Goal: Information Seeking & Learning: Check status

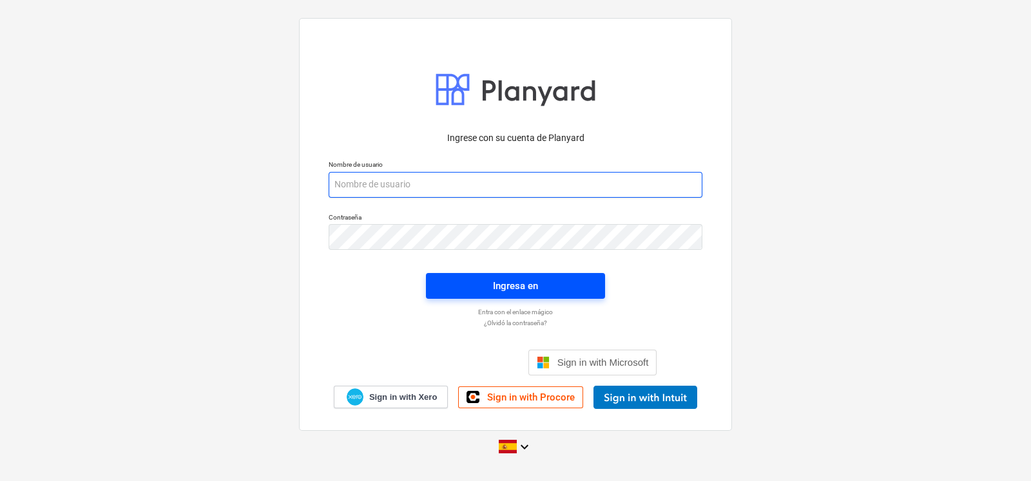
type input "[EMAIL_ADDRESS][DOMAIN_NAME]"
click at [461, 291] on span "Ingresa en" at bounding box center [515, 286] width 148 height 17
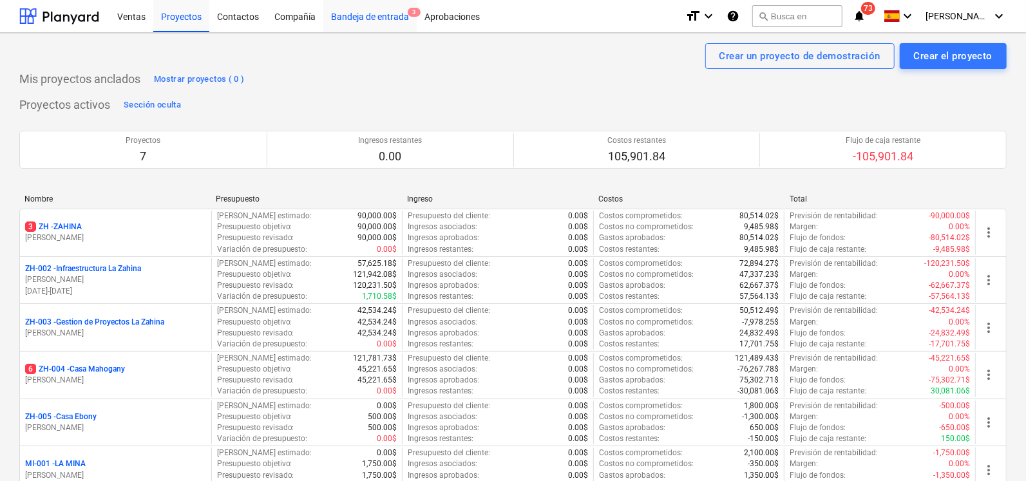
click at [361, 19] on div "Bandeja de entrada 3" at bounding box center [369, 15] width 93 height 33
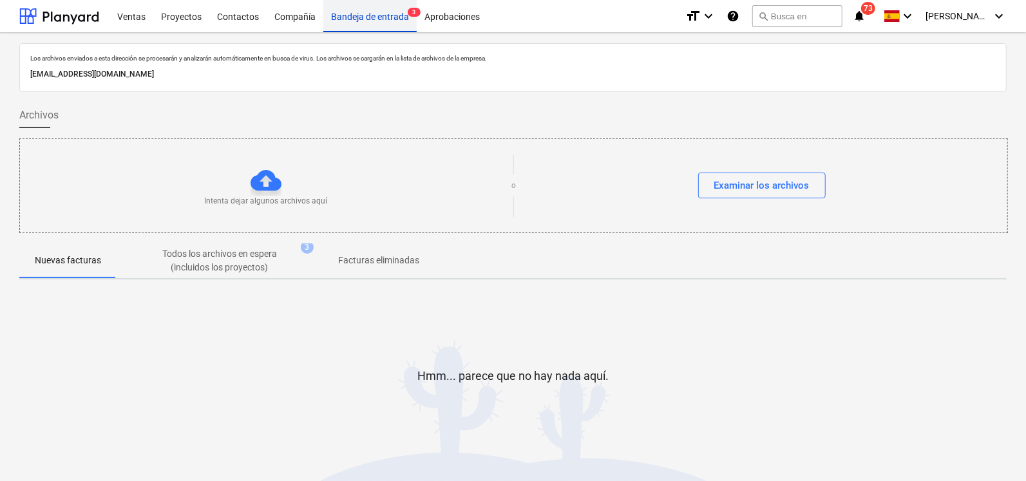
click at [361, 19] on div "Bandeja de entrada 3" at bounding box center [369, 15] width 93 height 33
click at [604, 292] on div "Hmm... parece que no hay nada aquí." at bounding box center [512, 386] width 987 height 193
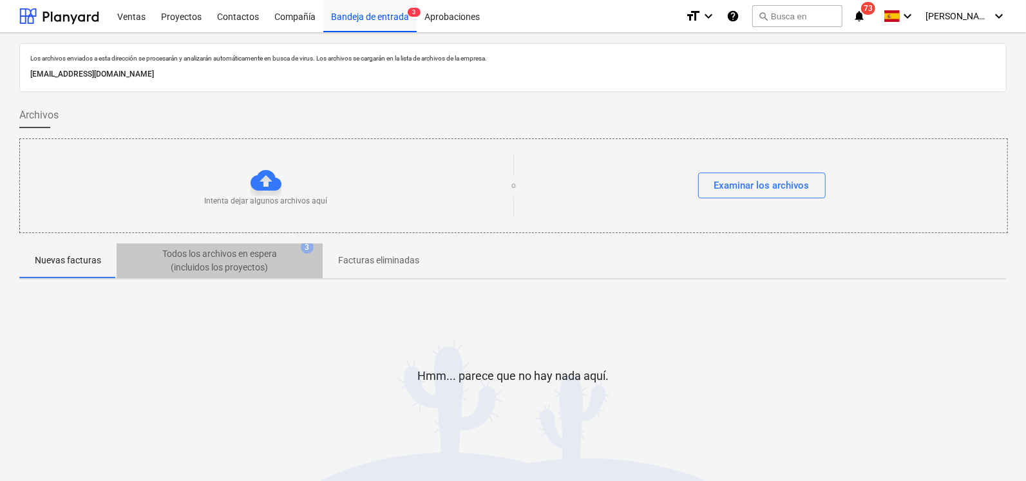
click at [238, 266] on p "Todos los archivos en espera (incluidos los proyectos)" at bounding box center [219, 260] width 155 height 27
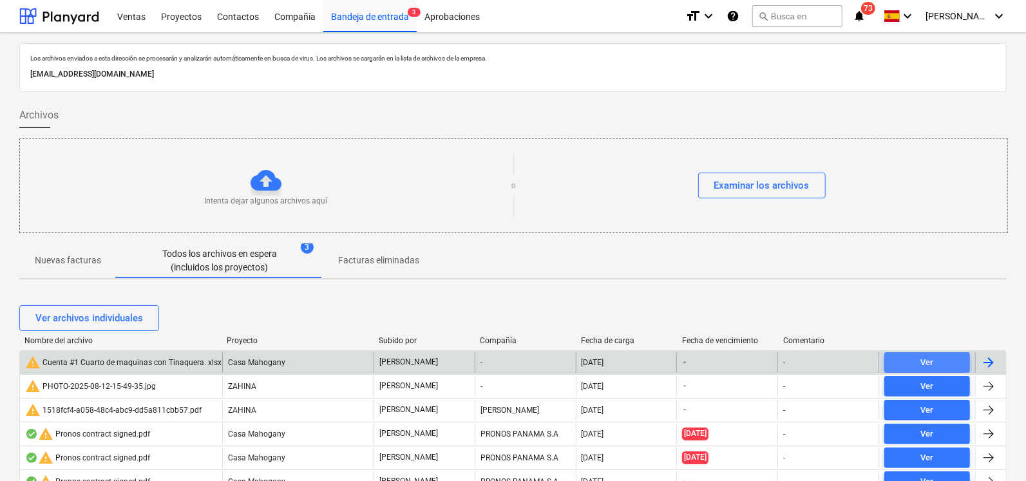
click at [921, 368] on div "Ver" at bounding box center [927, 363] width 13 height 15
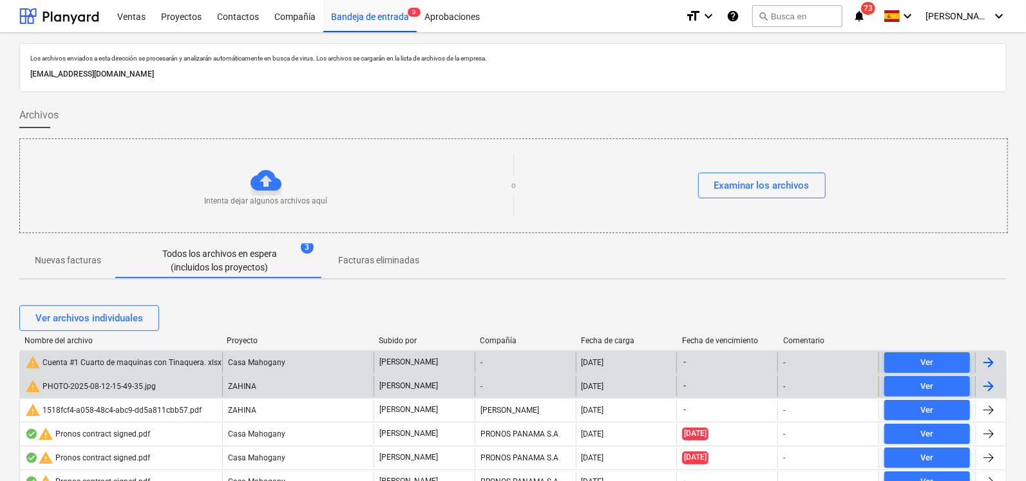
click at [130, 394] on div "warning PHOTO-2025-08-12-15-49-35.jpg" at bounding box center [121, 386] width 202 height 21
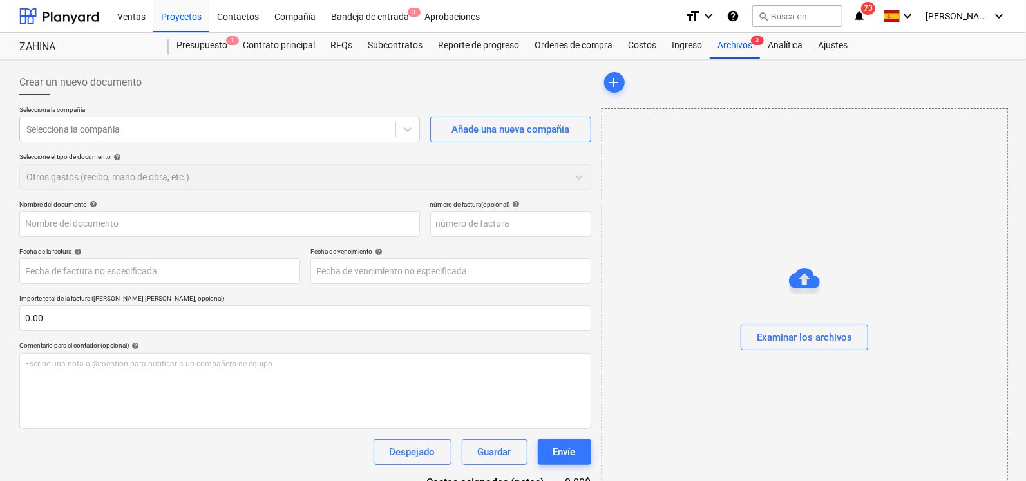
type input "PHOTO-2025-08-12-15-49-35.jpg"
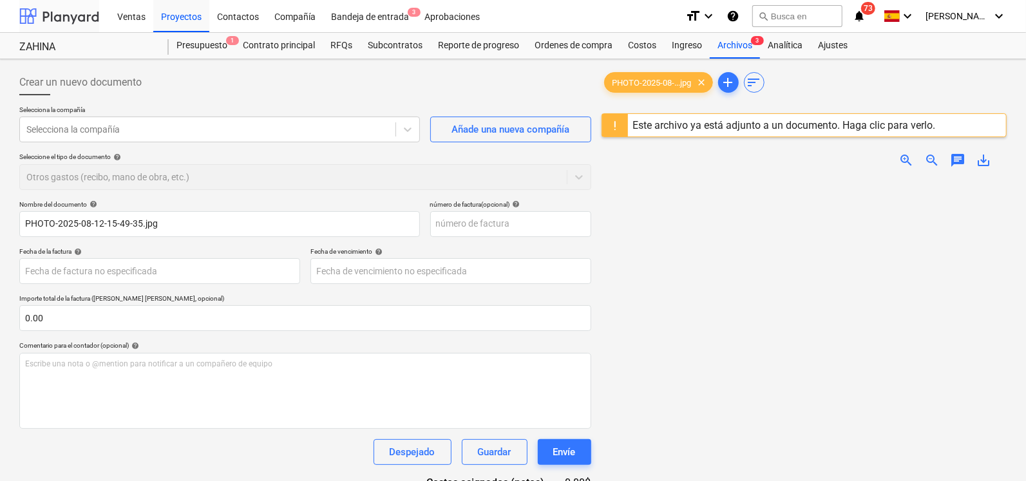
click at [63, 16] on div at bounding box center [59, 16] width 80 height 32
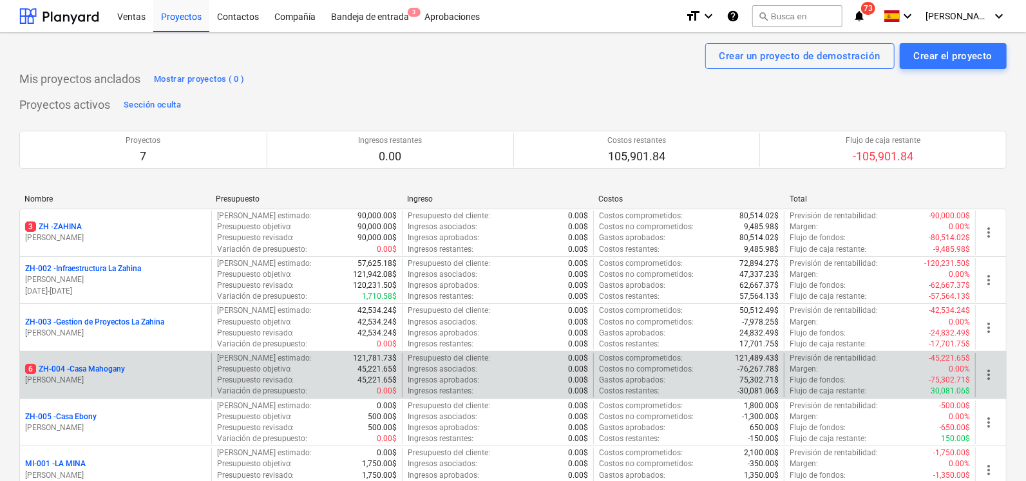
click at [66, 370] on p "6 ZH-004 - [GEOGRAPHIC_DATA]" at bounding box center [75, 369] width 100 height 11
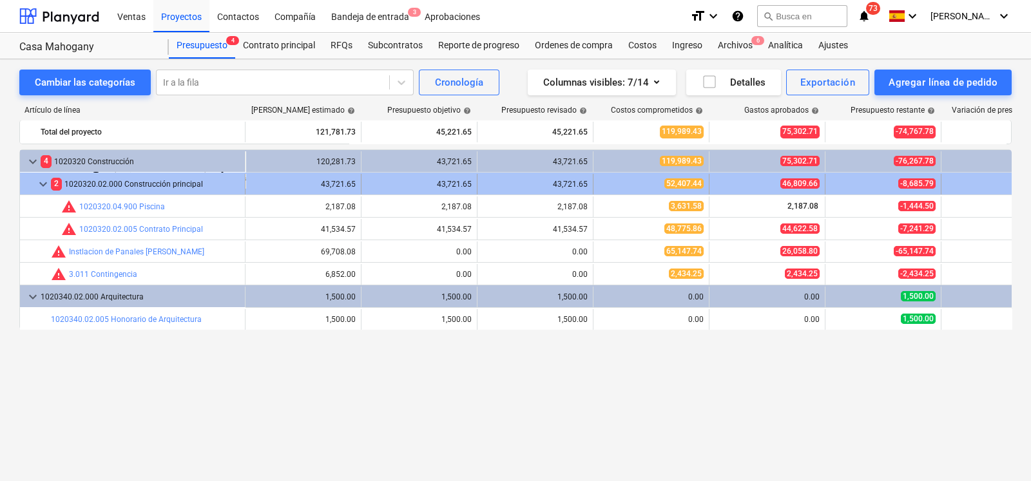
click at [108, 182] on div "2 1020320.02.000 Construcción principal" at bounding box center [145, 184] width 189 height 21
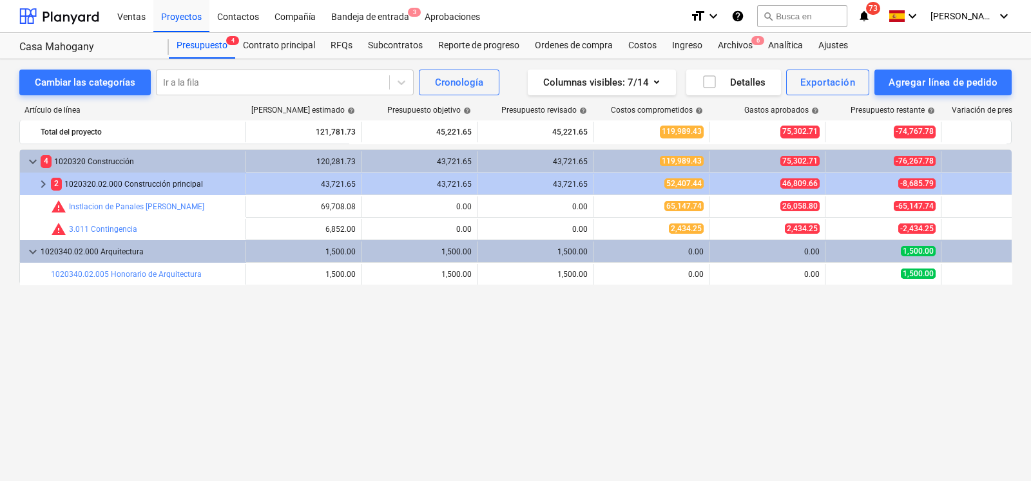
click at [108, 182] on div "2 1020320.02.000 Construcción principal" at bounding box center [145, 184] width 189 height 21
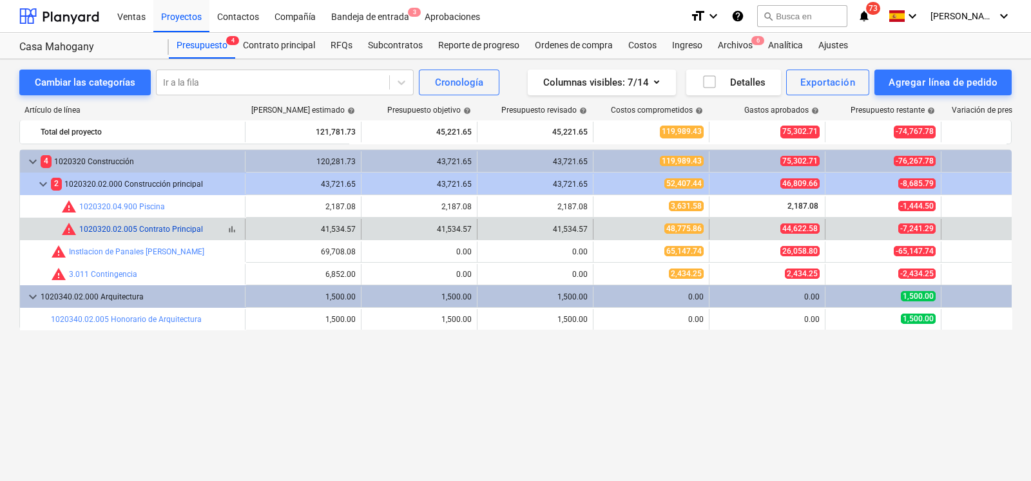
click at [119, 225] on link "1020320.02.005 Contrato Principal" at bounding box center [141, 229] width 124 height 9
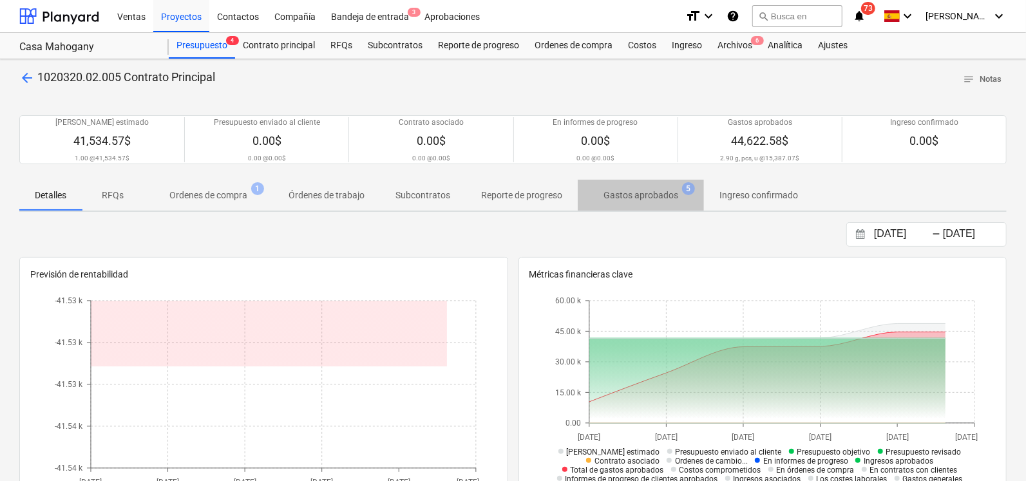
click at [670, 199] on p "Gastos aprobados" at bounding box center [641, 196] width 75 height 14
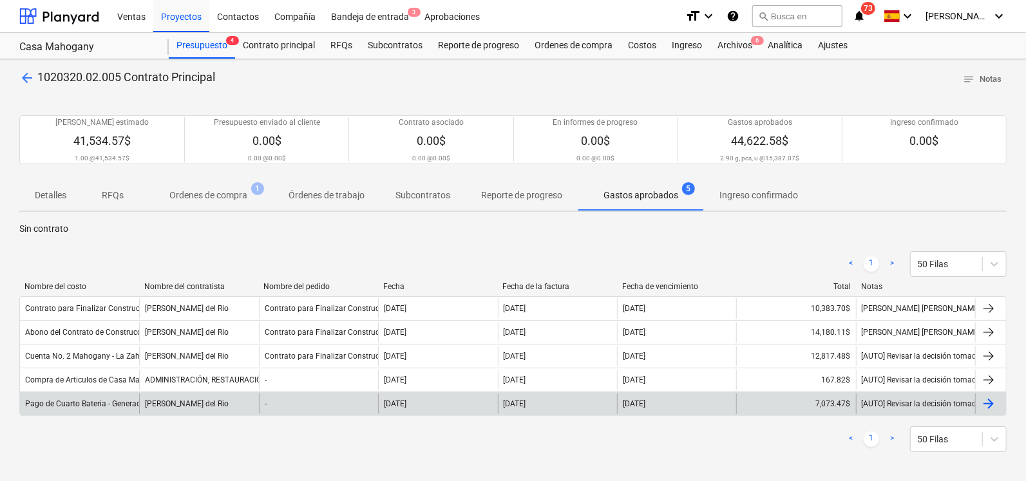
click at [138, 410] on div "Pago de Cuarto Bateria - Generador" at bounding box center [79, 404] width 119 height 21
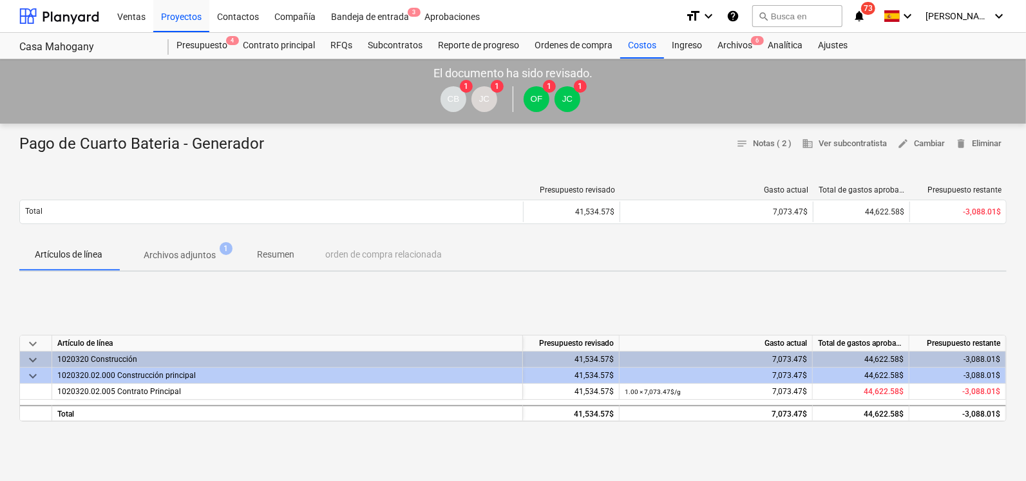
click at [200, 244] on span "Archivos adjuntos 1" at bounding box center [180, 254] width 124 height 23
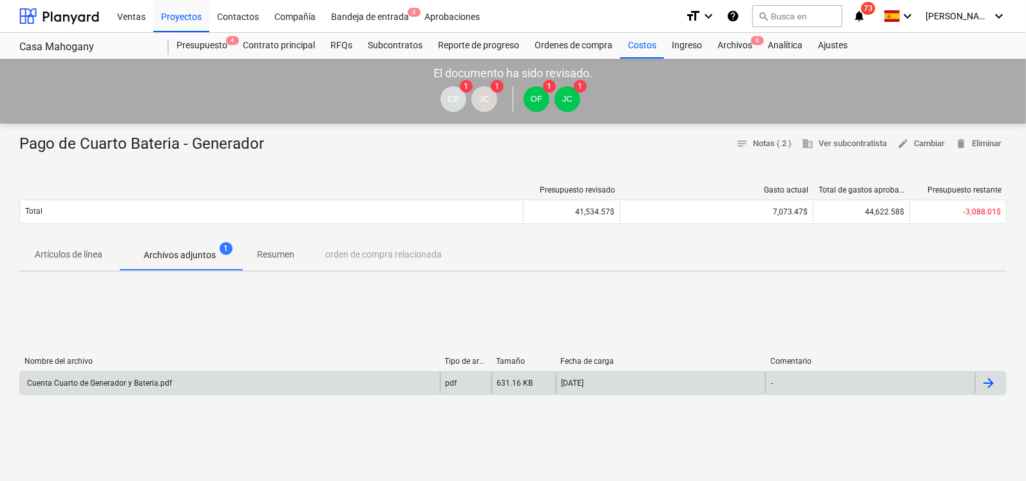
click at [184, 391] on div "Cuenta Cuarto de Generador y Bateria.pdf" at bounding box center [230, 383] width 420 height 21
